Goal: Transaction & Acquisition: Purchase product/service

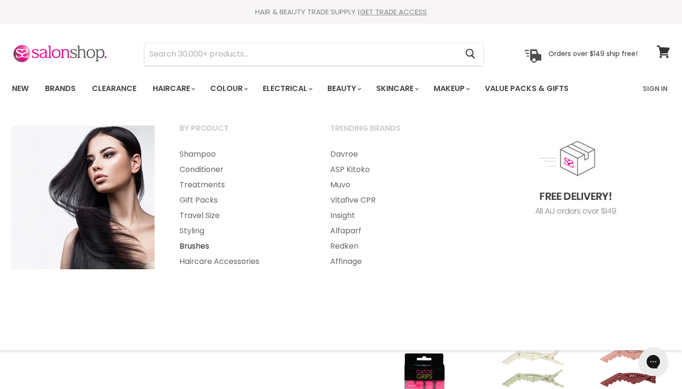
click at [196, 248] on link "Brushes" at bounding box center [242, 245] width 149 height 15
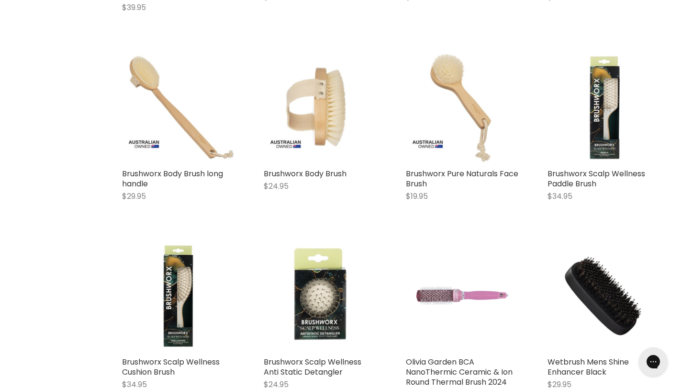
scroll to position [2136, 0]
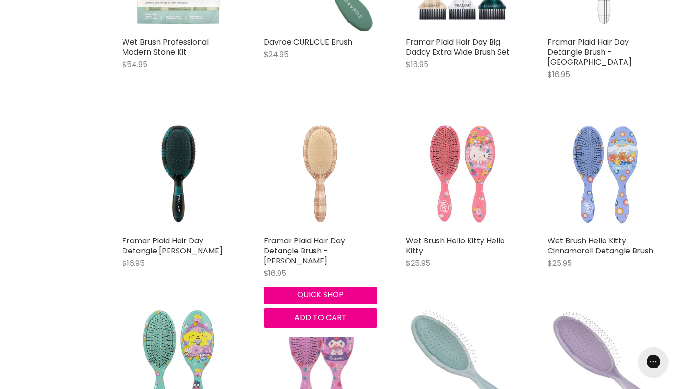
scroll to position [3614, 0]
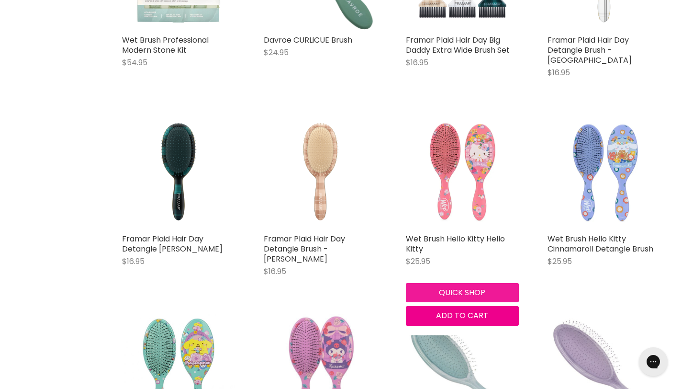
click at [474, 283] on button "Quick shop" at bounding box center [462, 292] width 113 height 19
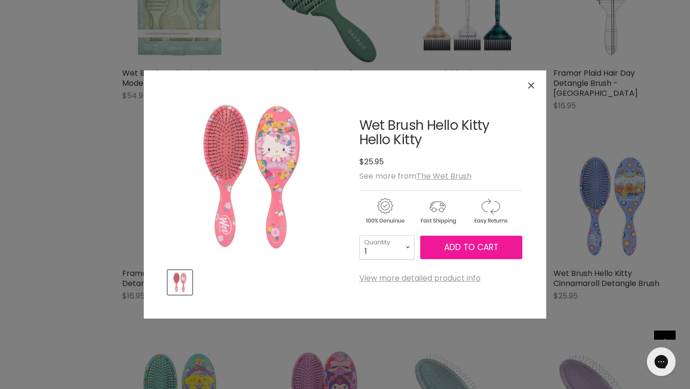
click at [469, 246] on span "Add to cart" at bounding box center [471, 246] width 54 height 11
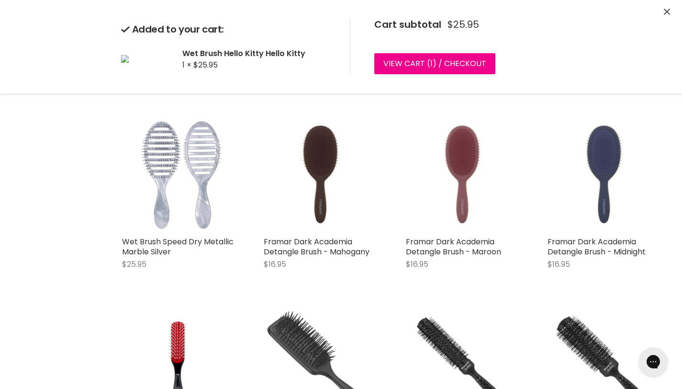
scroll to position [4171, 0]
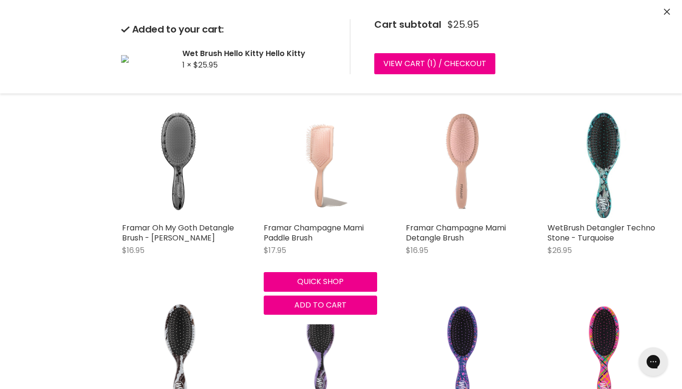
scroll to position [6702, 0]
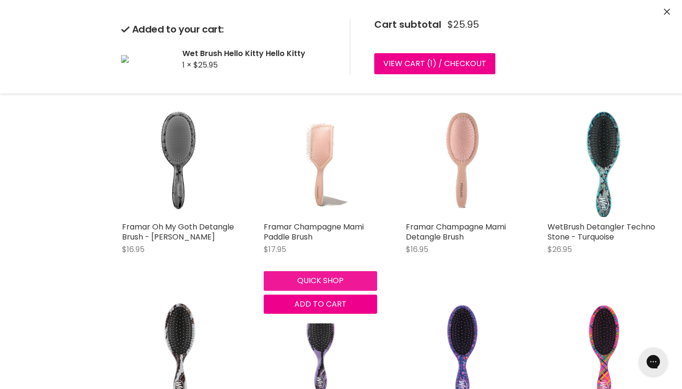
click at [353, 269] on div "Framar Champagne Mami Paddle Brush $17.95 Framar Quick shop Add to cart" at bounding box center [320, 208] width 132 height 229
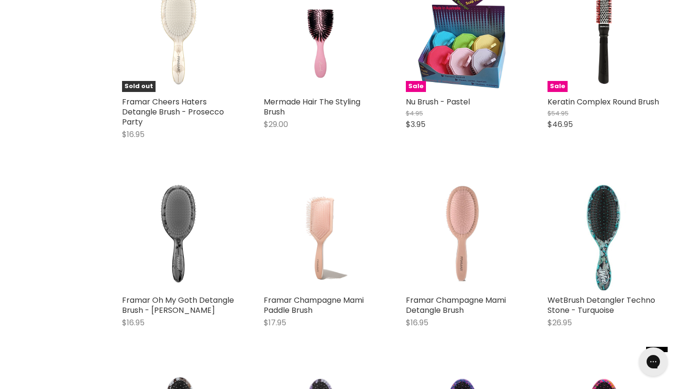
scroll to position [6668, 0]
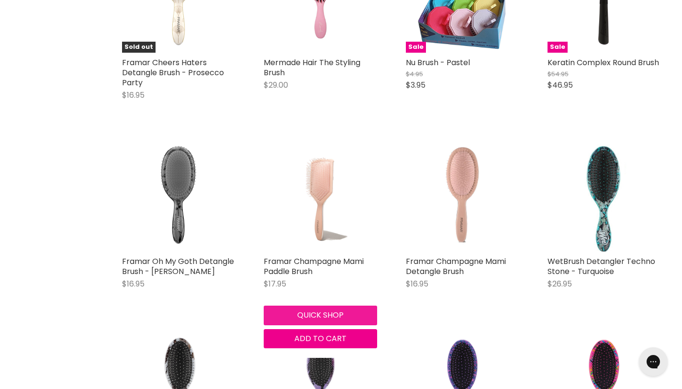
click at [349, 306] on button "Quick shop" at bounding box center [320, 315] width 113 height 19
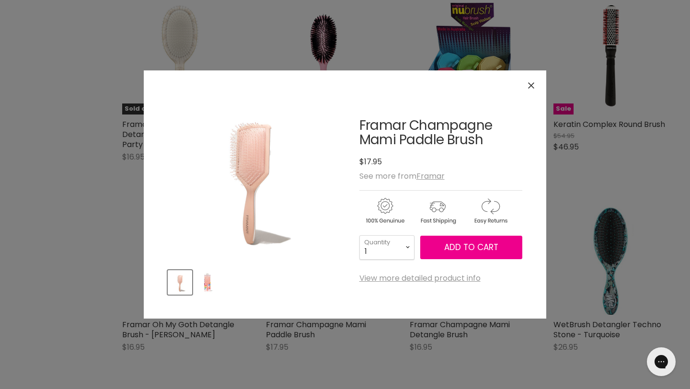
click at [205, 285] on img "Product thumbnails" at bounding box center [207, 282] width 23 height 23
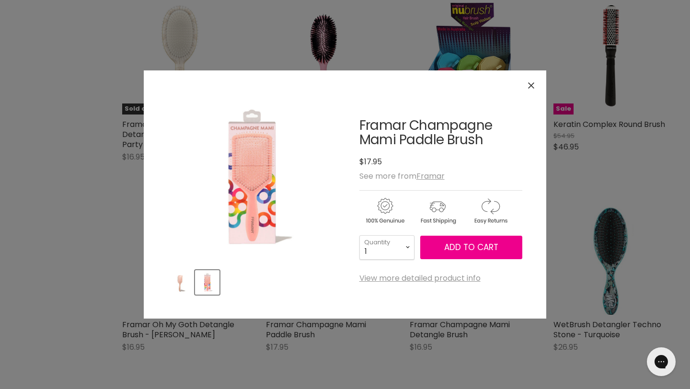
click at [177, 285] on img "Product thumbnails" at bounding box center [180, 282] width 23 height 23
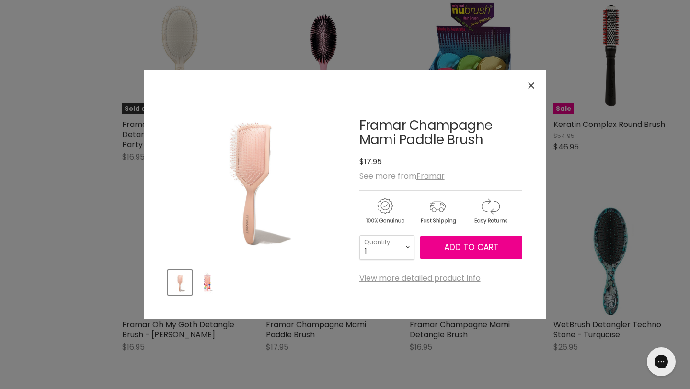
click at [209, 291] on img "Product thumbnails" at bounding box center [207, 282] width 23 height 23
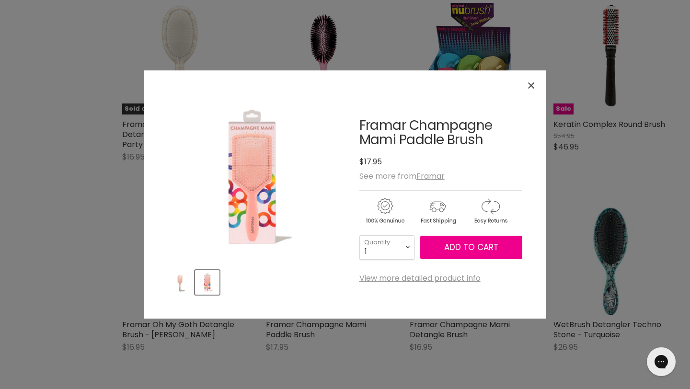
click at [185, 283] on img "Product thumbnails" at bounding box center [180, 282] width 23 height 23
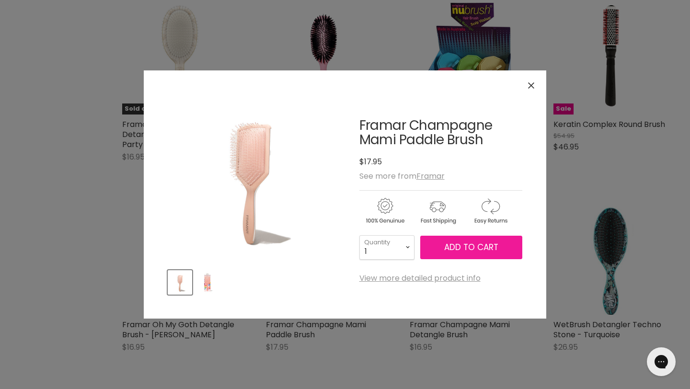
click at [486, 251] on span "Add to cart" at bounding box center [471, 246] width 54 height 11
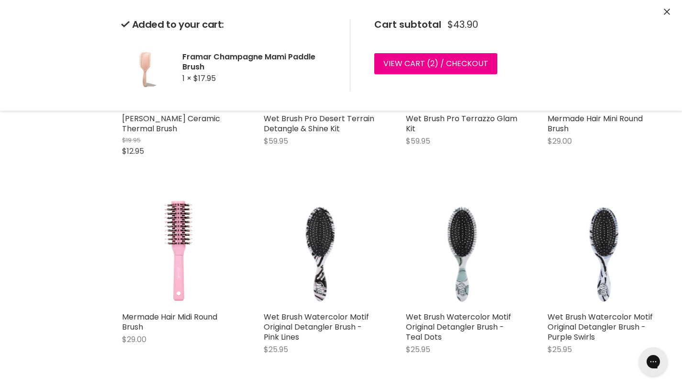
scroll to position [8330, 0]
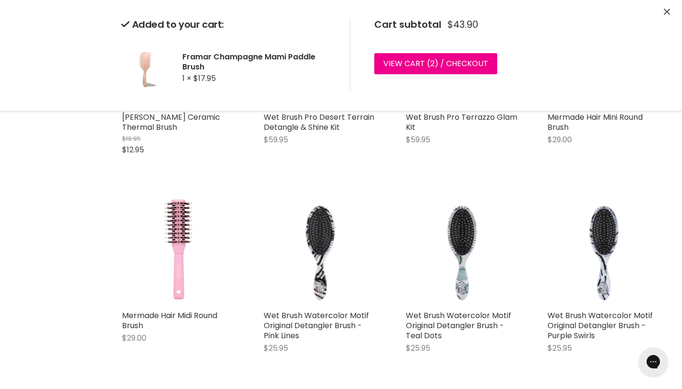
click at [176, 357] on div "Mermade Hair Midi Round Brush $29.00 Mermade Hair Quick shop Add to cart" at bounding box center [179, 277] width 132 height 189
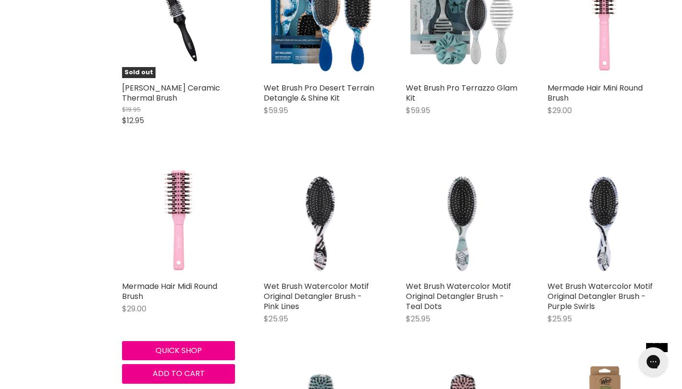
scroll to position [8361, 0]
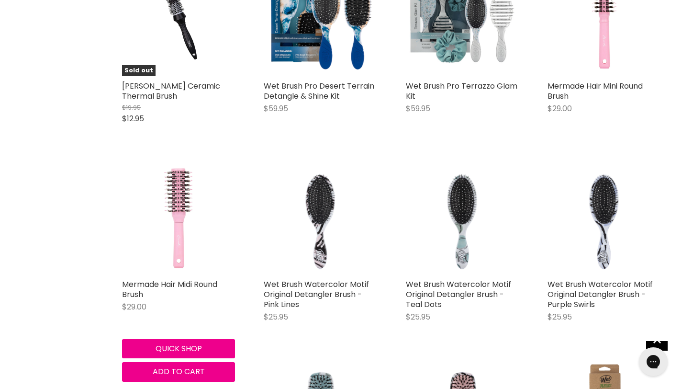
click at [171, 198] on img "Main content" at bounding box center [178, 217] width 113 height 113
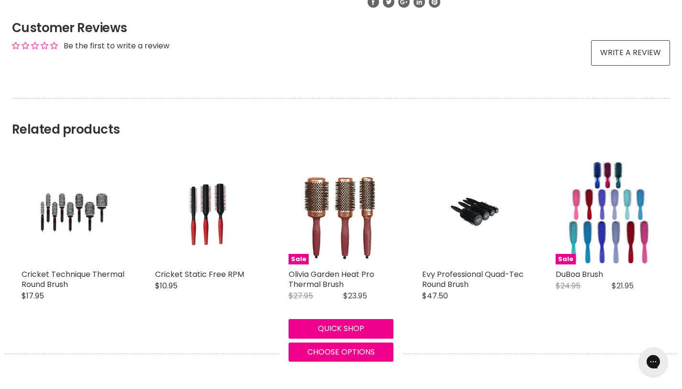
scroll to position [687, 0]
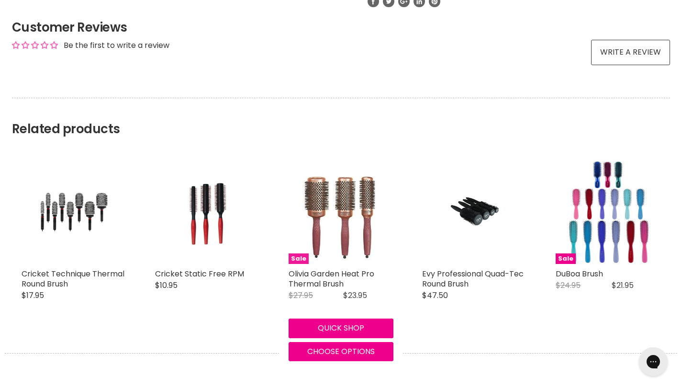
click at [350, 235] on img "Main content" at bounding box center [341, 211] width 84 height 105
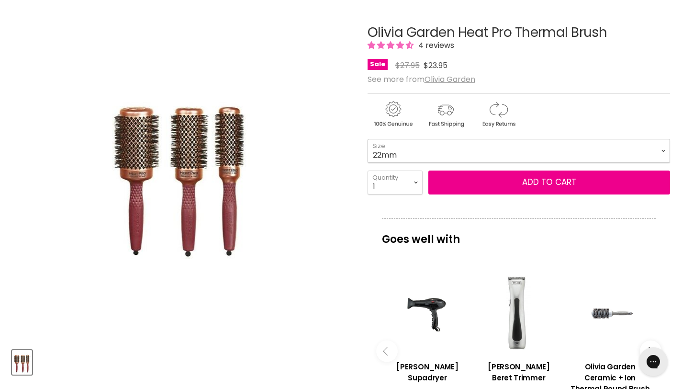
click at [410, 147] on select "22mm 32mm 42mm 52mm" at bounding box center [519, 151] width 303 height 24
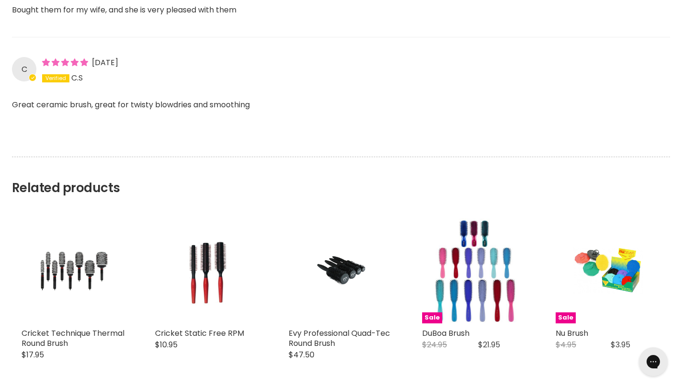
scroll to position [1152, 0]
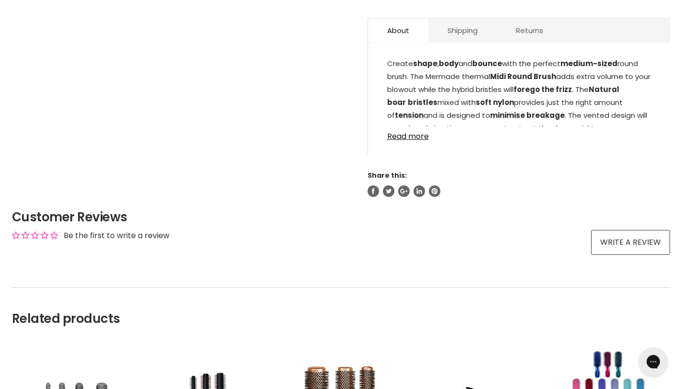
scroll to position [497, 0]
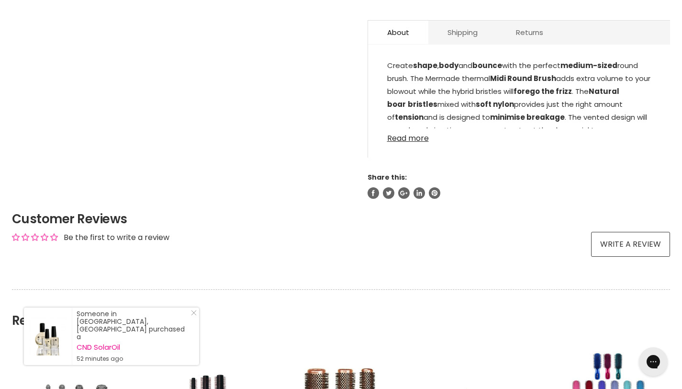
click at [411, 136] on link "Read more" at bounding box center [519, 135] width 264 height 14
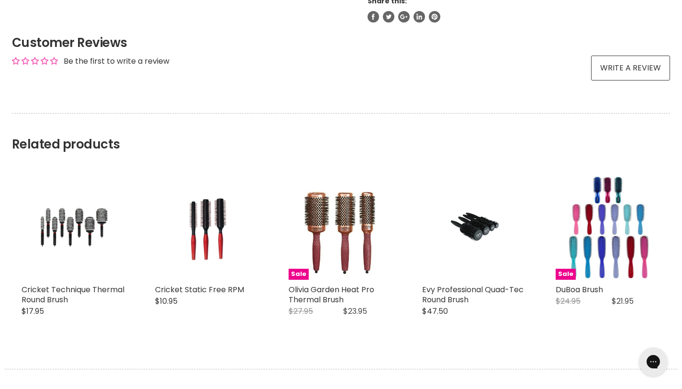
scroll to position [813, 0]
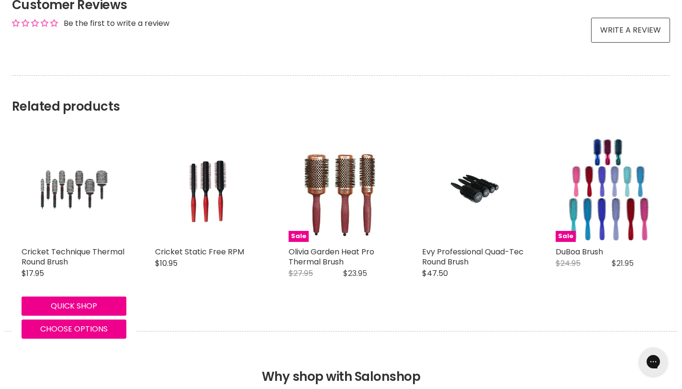
click at [100, 194] on img "Main content" at bounding box center [73, 189] width 69 height 105
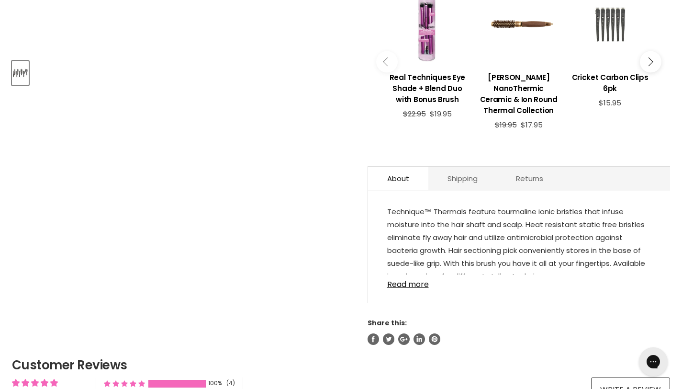
scroll to position [410, 0]
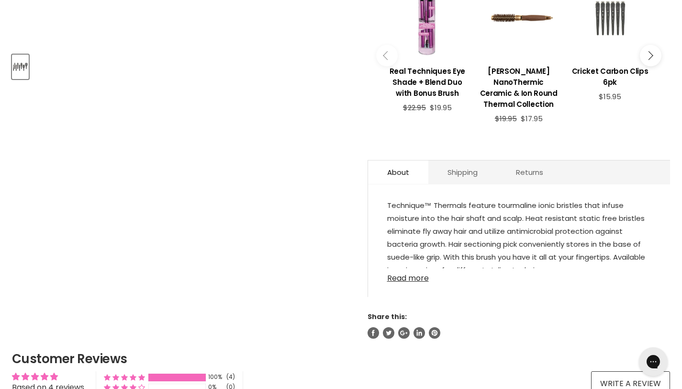
click at [414, 276] on link "Read more" at bounding box center [519, 275] width 264 height 14
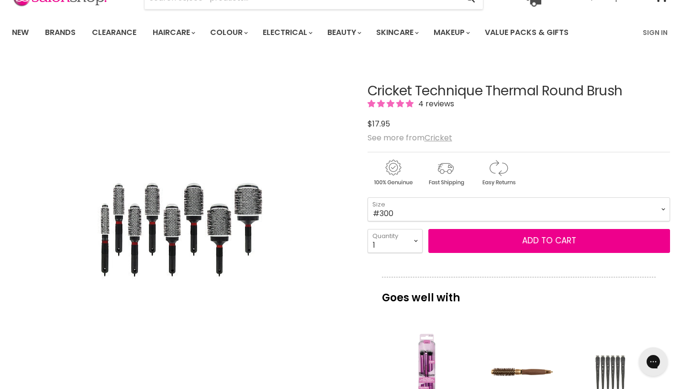
scroll to position [54, 0]
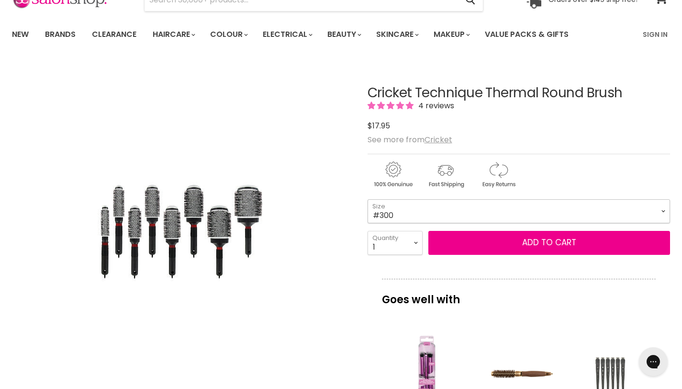
click at [394, 217] on select "#300 #310 #330 #350 #370 #390 #400 #450" at bounding box center [519, 211] width 303 height 24
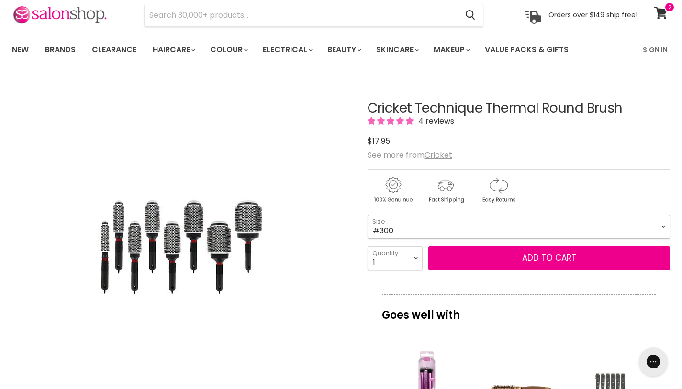
scroll to position [22, 0]
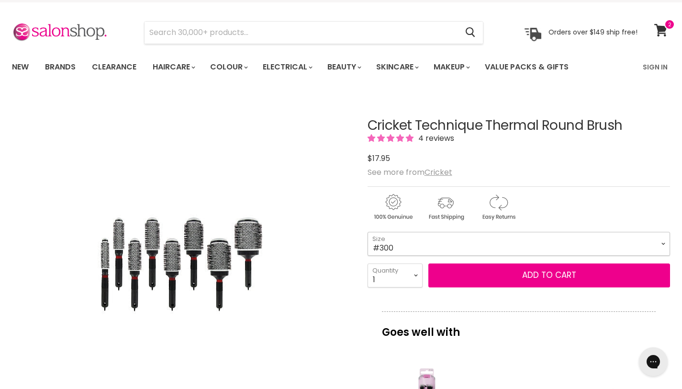
click at [390, 242] on select "#300 #310 #330 #350 #370 #390 #400 #450" at bounding box center [519, 244] width 303 height 24
select select "#450"
click at [386, 249] on select "#300 #310 #330 #350 #370 #390 #400 #450" at bounding box center [519, 244] width 303 height 24
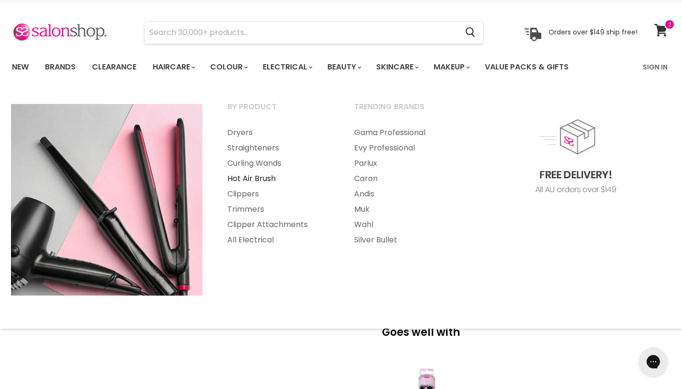
click at [256, 182] on link "Hot Air Brush" at bounding box center [277, 178] width 125 height 15
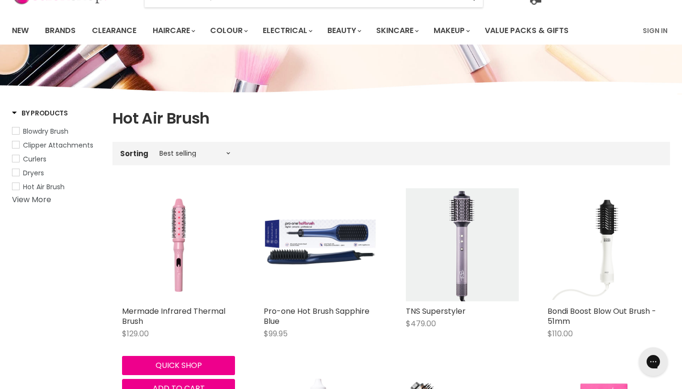
scroll to position [54, 0]
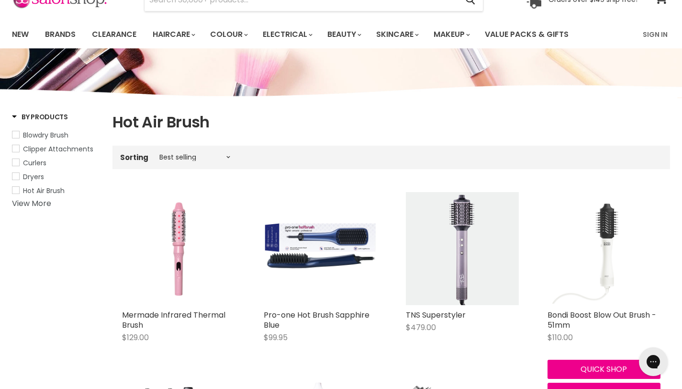
click at [619, 251] on img "Main content" at bounding box center [604, 248] width 113 height 110
